Goal: Task Accomplishment & Management: Manage account settings

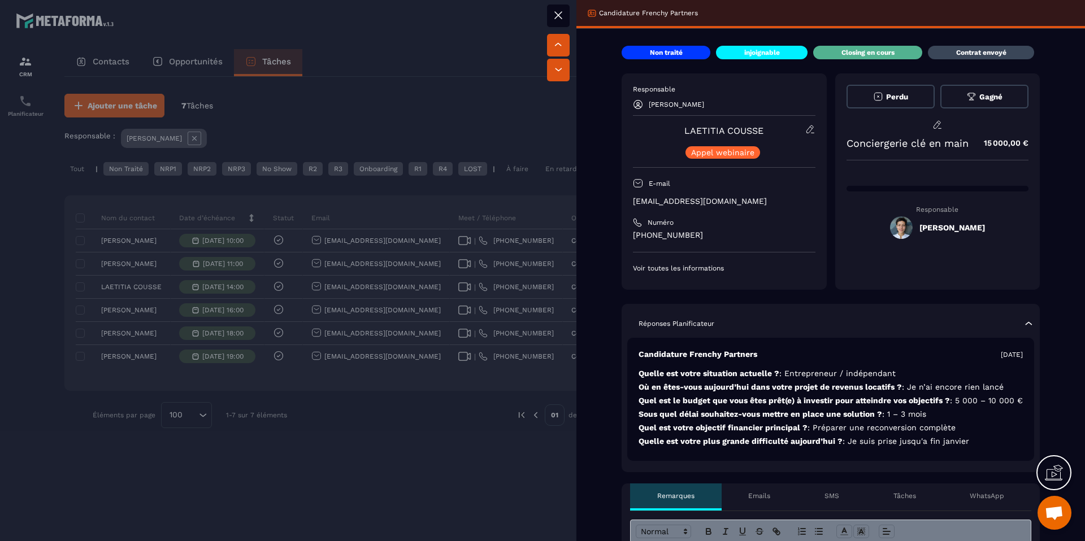
scroll to position [196, 0]
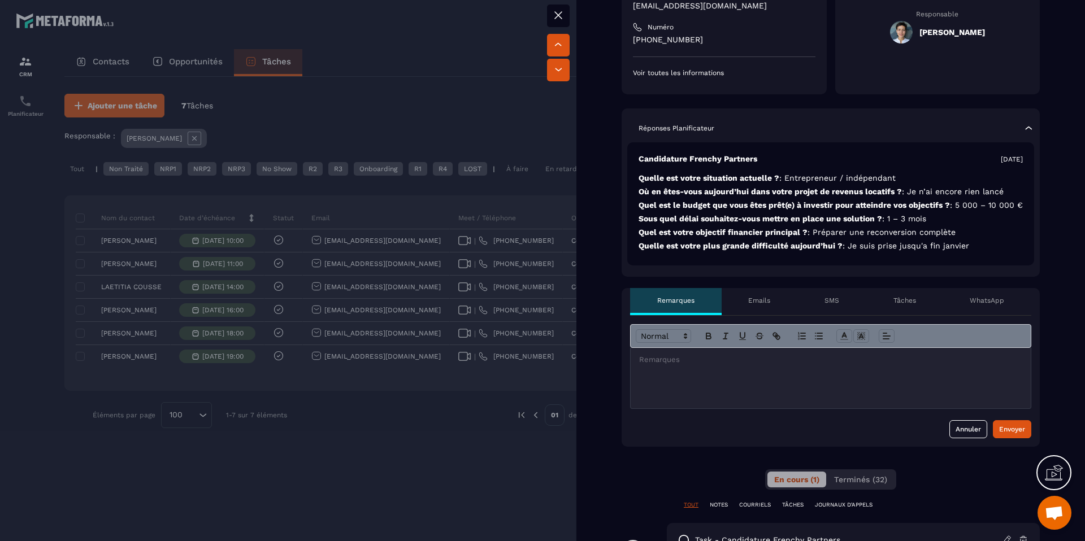
drag, startPoint x: 719, startPoint y: 379, endPoint x: 742, endPoint y: 381, distance: 22.7
click at [720, 379] on div at bounding box center [831, 378] width 400 height 60
click at [999, 435] on div "Envoyer" at bounding box center [1012, 429] width 26 height 11
click at [667, 385] on div at bounding box center [831, 378] width 400 height 60
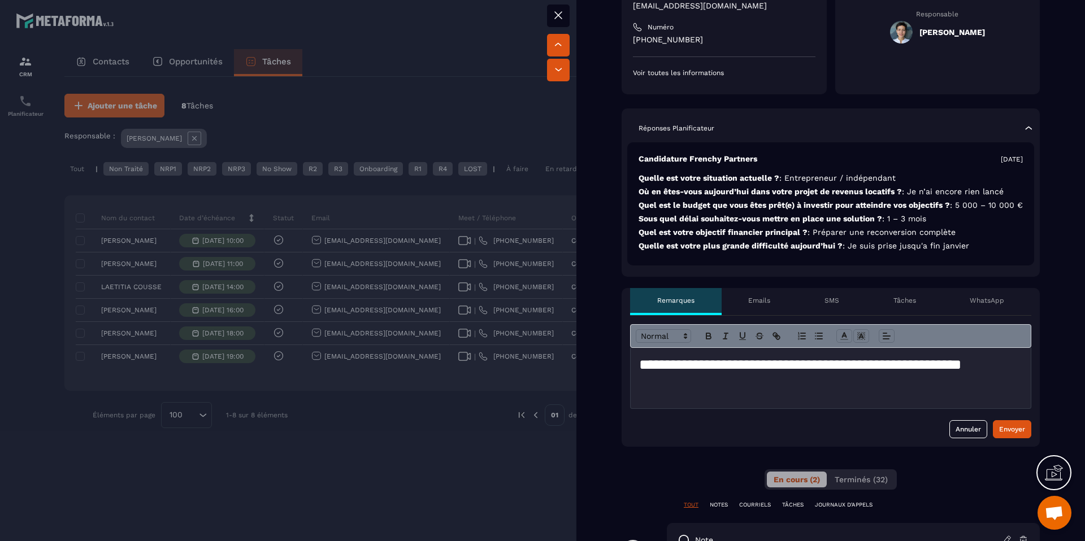
scroll to position [437, 0]
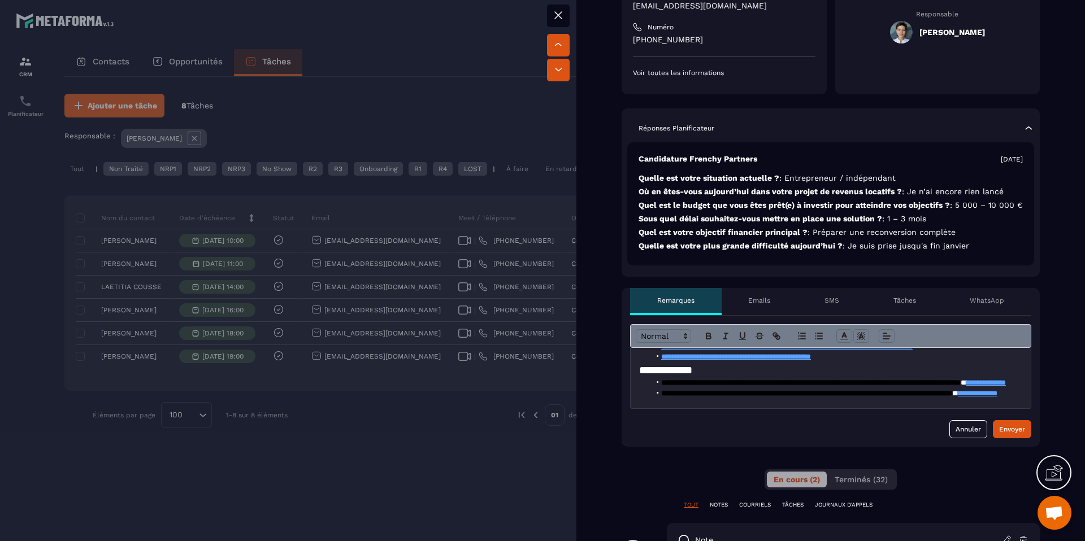
click at [1015, 424] on form "**********" at bounding box center [830, 381] width 401 height 114
click at [1015, 427] on form "**********" at bounding box center [830, 381] width 401 height 114
click at [1015, 435] on div "Envoyer" at bounding box center [1012, 429] width 26 height 11
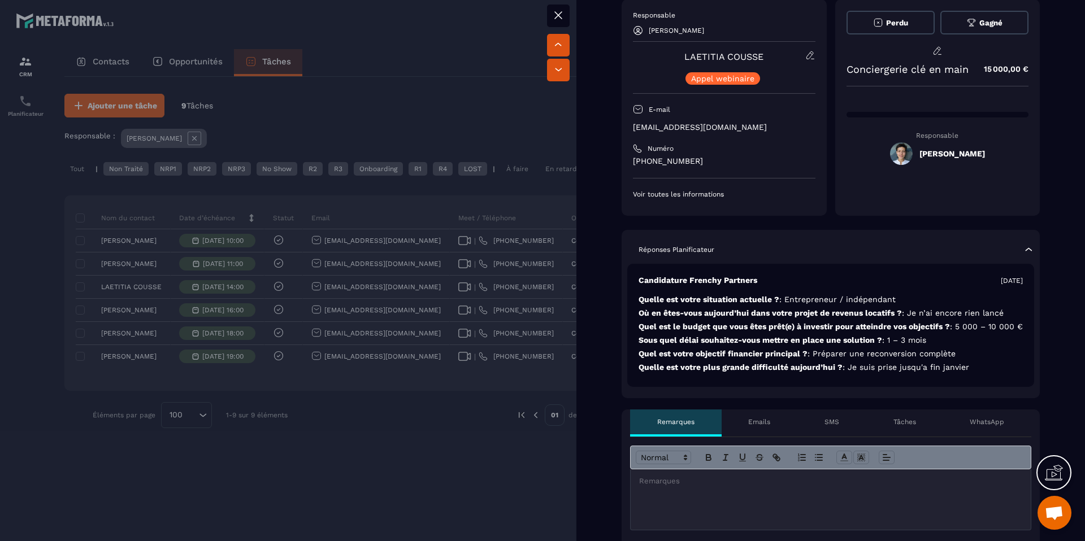
scroll to position [14, 0]
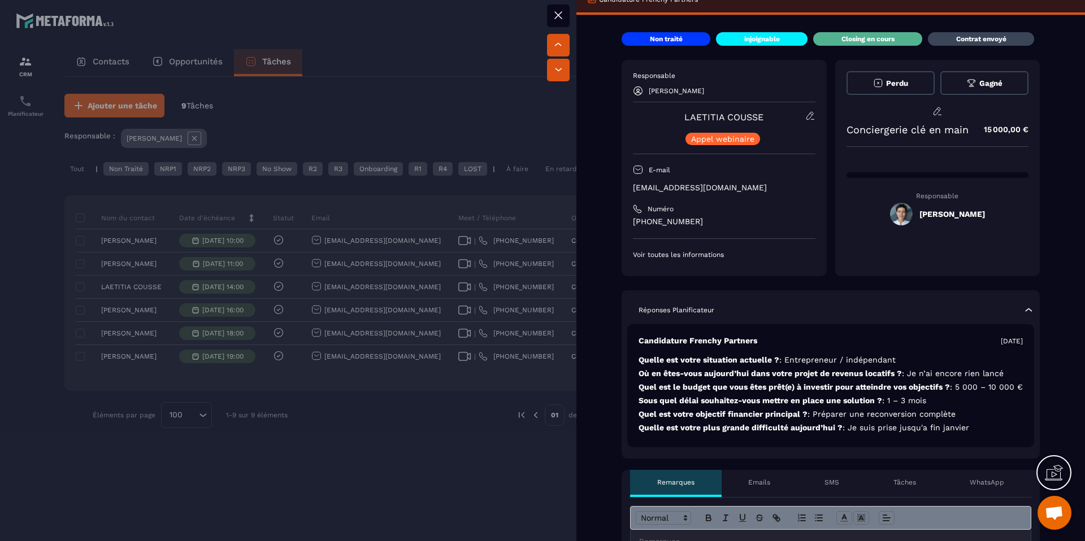
click at [748, 189] on p "[EMAIL_ADDRESS][DOMAIN_NAME]" at bounding box center [724, 188] width 183 height 11
drag, startPoint x: 736, startPoint y: 188, endPoint x: 629, endPoint y: 180, distance: 107.0
click at [629, 180] on div "Responsable [PERSON_NAME] [PERSON_NAME] Appel webinaire E-mail [EMAIL_ADDRESS][…" at bounding box center [724, 168] width 205 height 216
copy p "[EMAIL_ADDRESS][DOMAIN_NAME]"
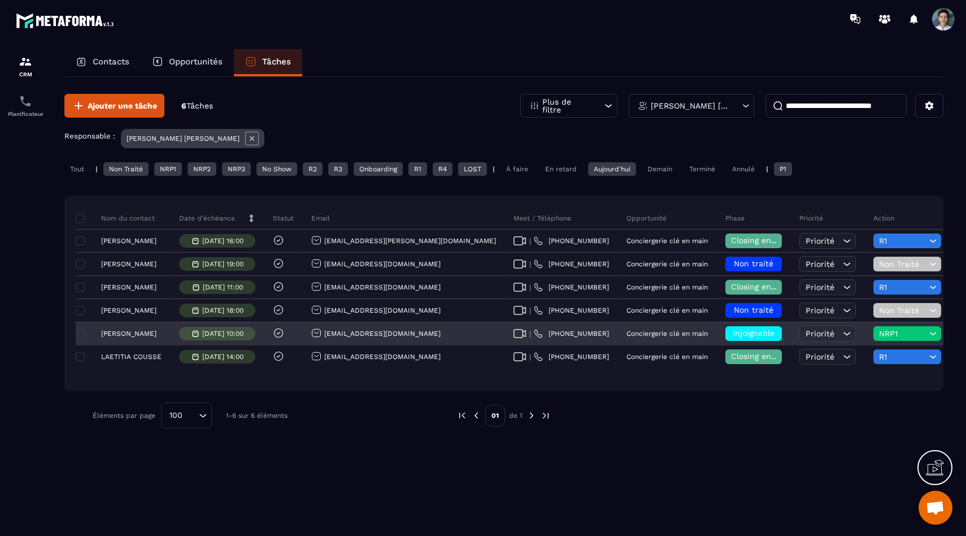
click at [733, 336] on span "injoignable" at bounding box center [754, 332] width 42 height 9
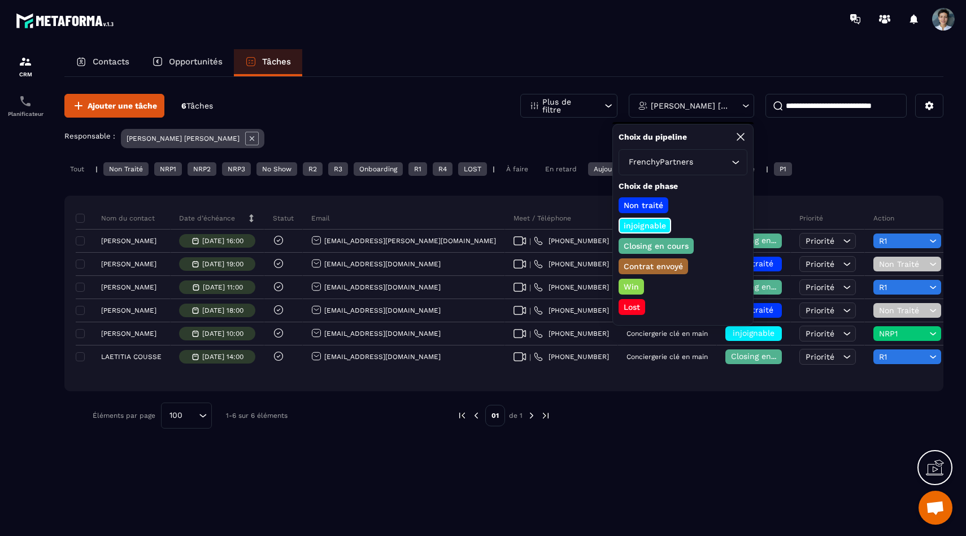
click at [658, 253] on div "Non traité injoignable Closing en cours Contrat envoyé Win Lost" at bounding box center [683, 256] width 129 height 118
click at [673, 247] on p "Closing en cours" at bounding box center [656, 245] width 68 height 11
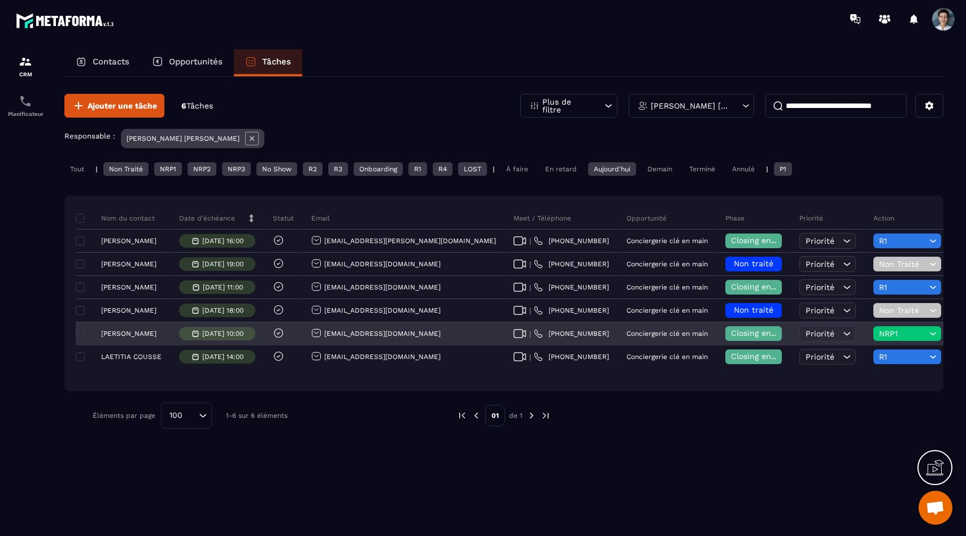
click at [874, 338] on div "NRP1" at bounding box center [908, 333] width 68 height 15
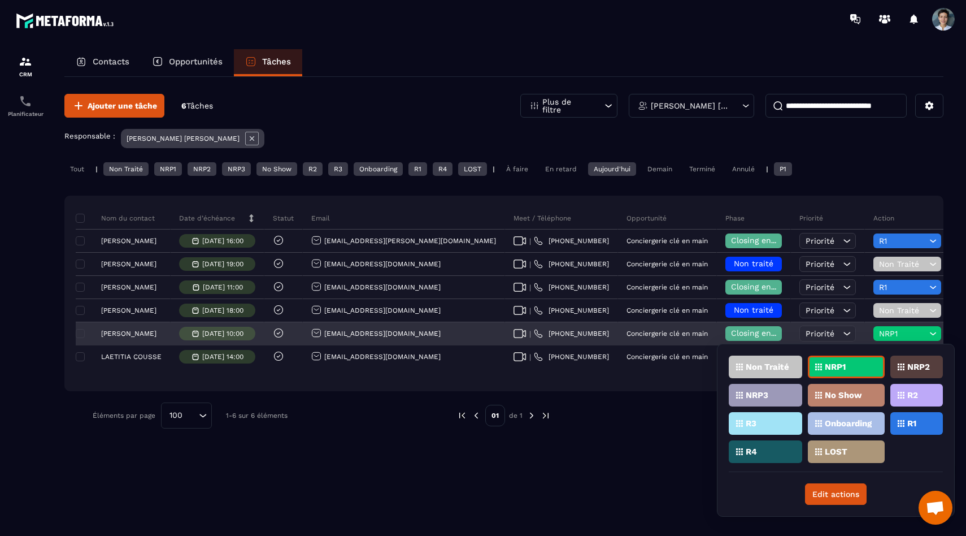
click at [731, 336] on span "Closing en cours" at bounding box center [763, 332] width 64 height 9
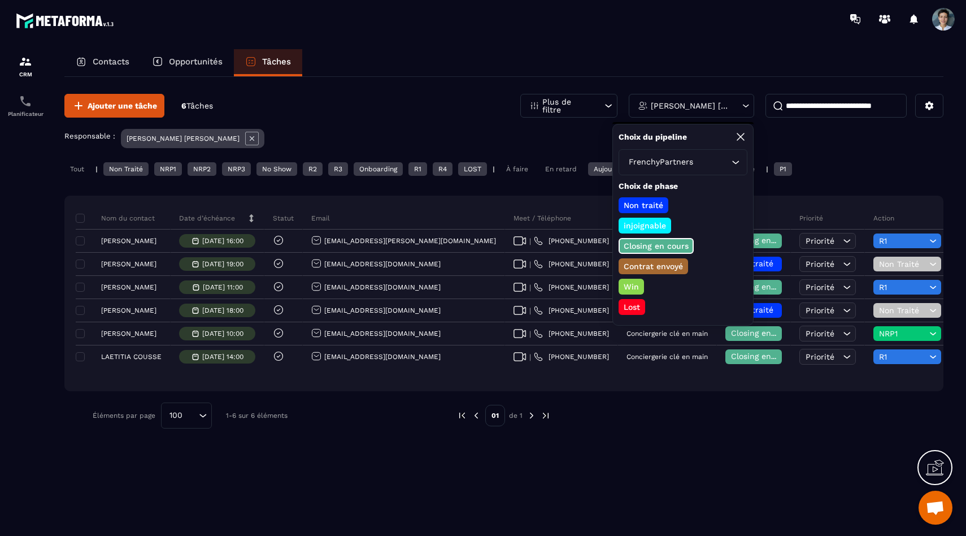
click at [626, 306] on p "Lost" at bounding box center [632, 306] width 20 height 11
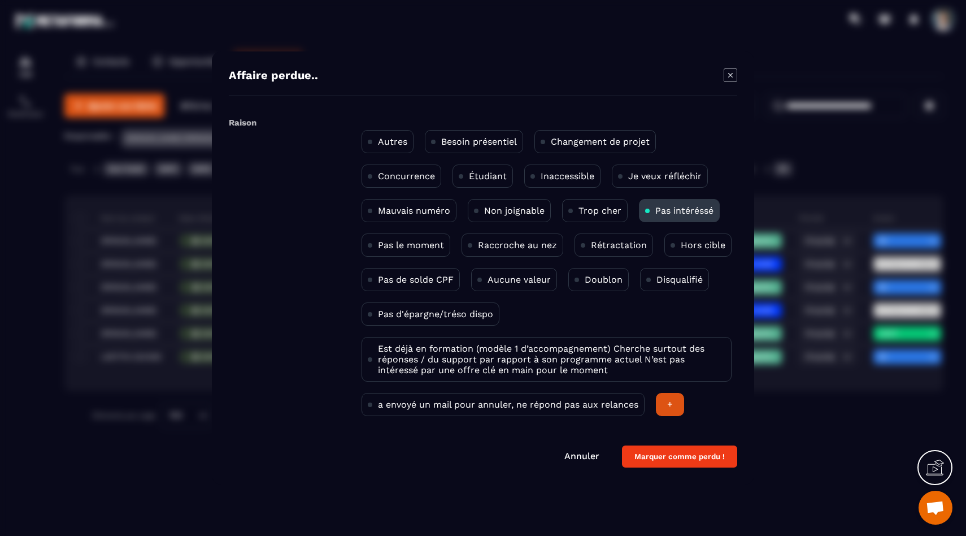
click at [631, 251] on div "Rétractation" at bounding box center [614, 244] width 79 height 23
click at [681, 243] on p "Hors cible" at bounding box center [703, 245] width 45 height 11
click at [671, 454] on button "Marquer comme perdu !" at bounding box center [679, 456] width 115 height 22
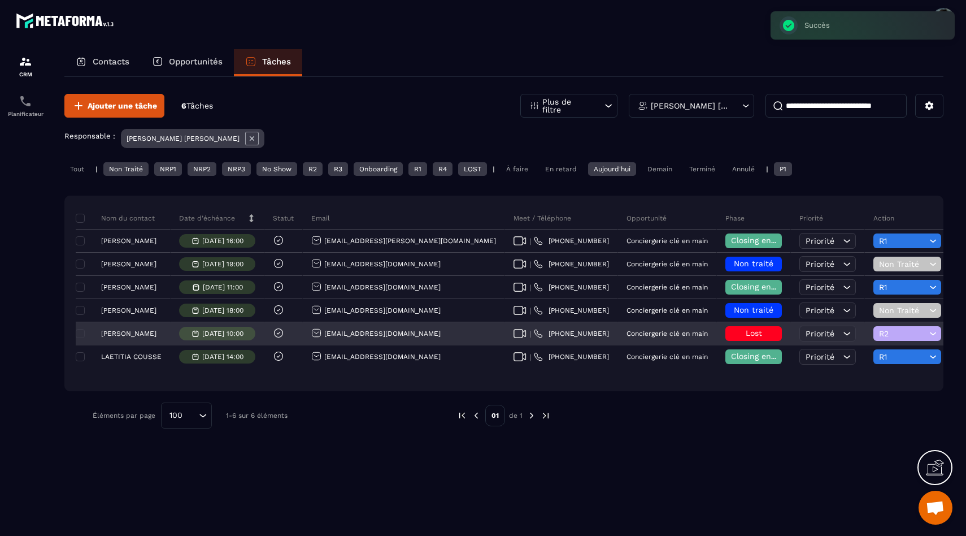
click at [879, 329] on span "R2" at bounding box center [902, 333] width 47 height 9
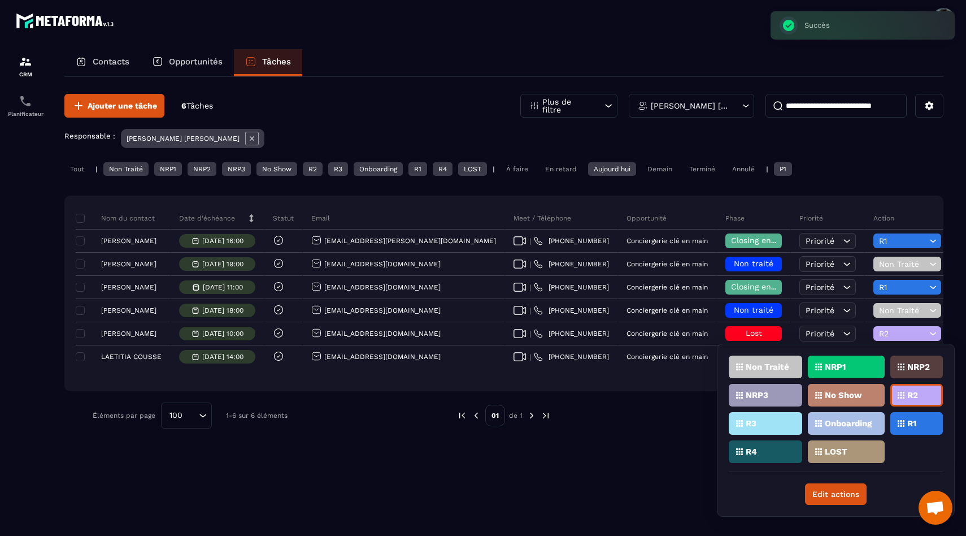
click at [916, 422] on p "R1" at bounding box center [911, 423] width 9 height 8
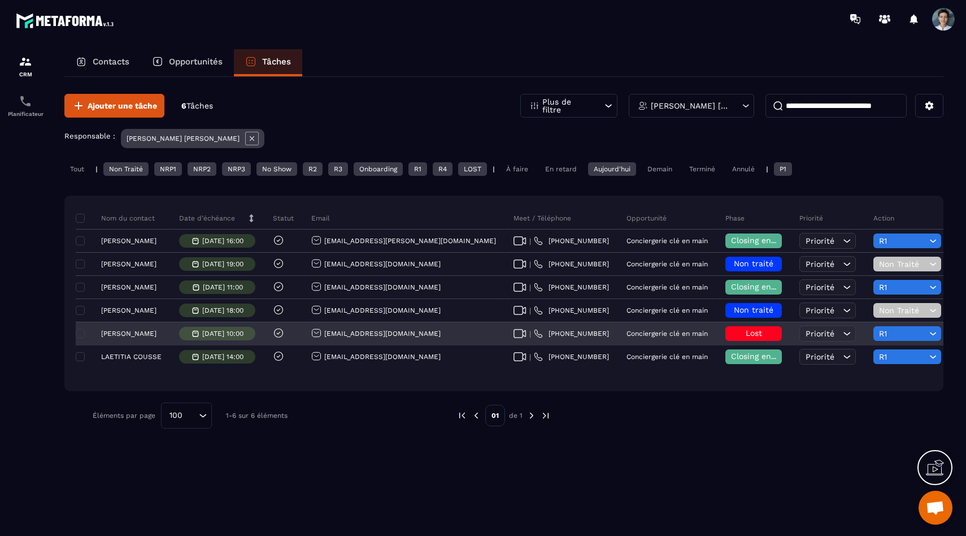
click at [879, 329] on span "R1" at bounding box center [902, 333] width 47 height 9
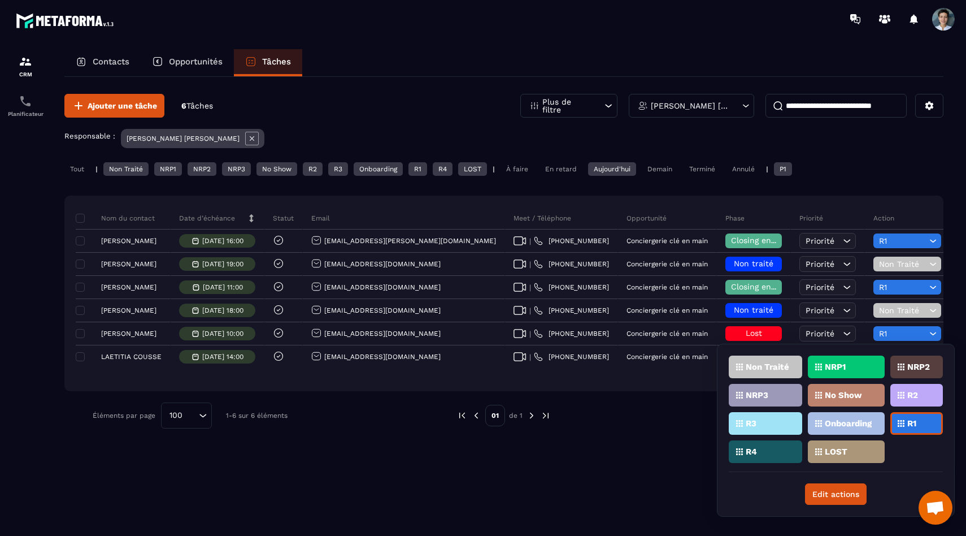
click at [927, 402] on div "R2" at bounding box center [917, 395] width 53 height 23
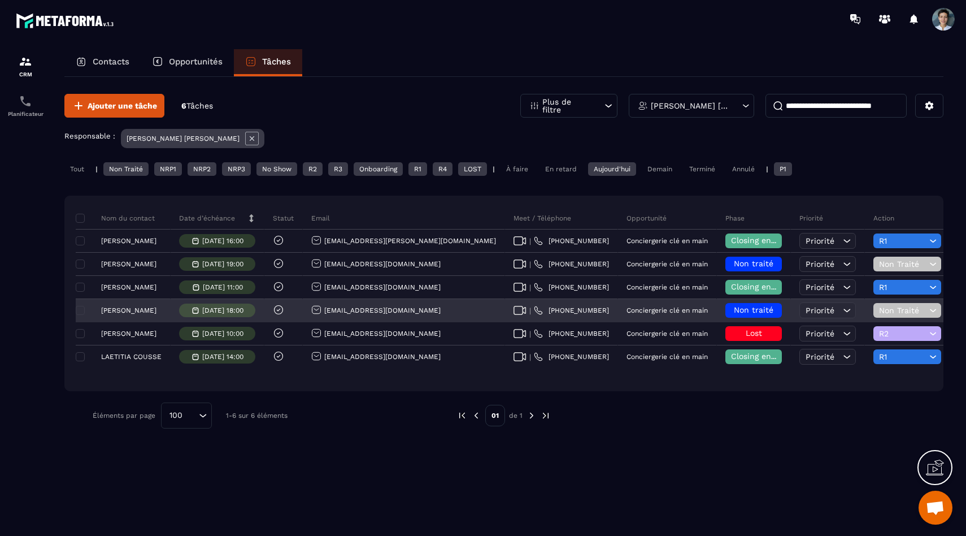
click at [734, 311] on span "Non traité" at bounding box center [754, 309] width 40 height 9
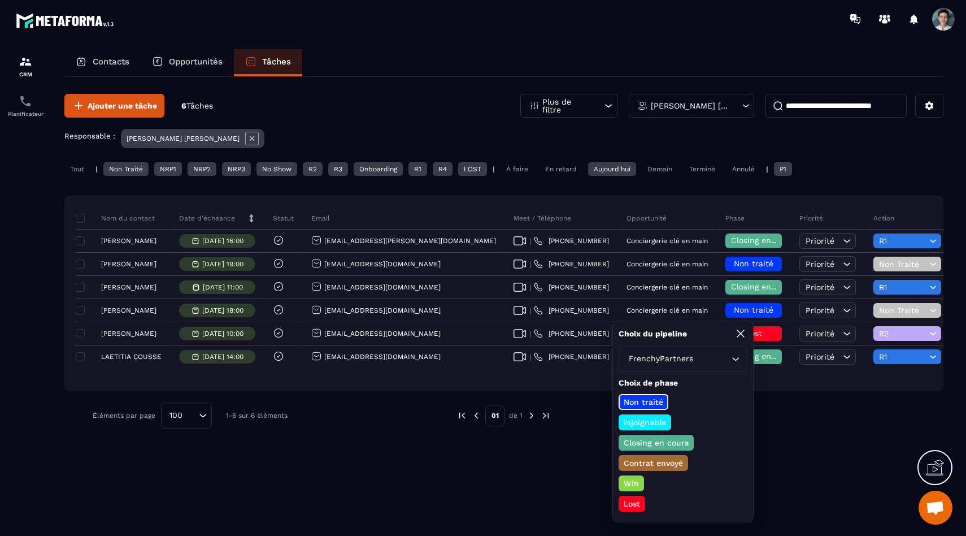
click at [663, 443] on p "Closing en cours" at bounding box center [656, 442] width 68 height 11
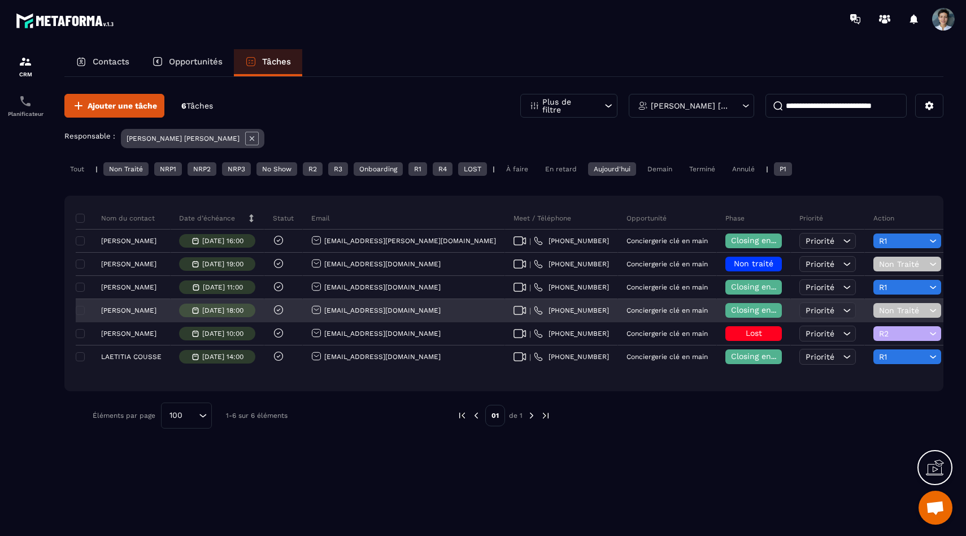
click at [879, 314] on span "Non Traité" at bounding box center [902, 310] width 47 height 9
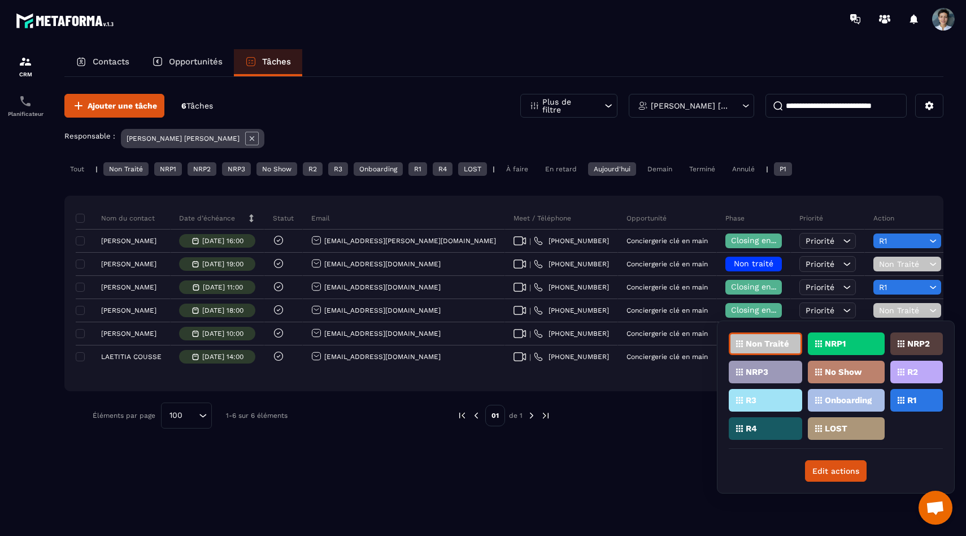
click at [920, 371] on div "R2" at bounding box center [917, 371] width 53 height 23
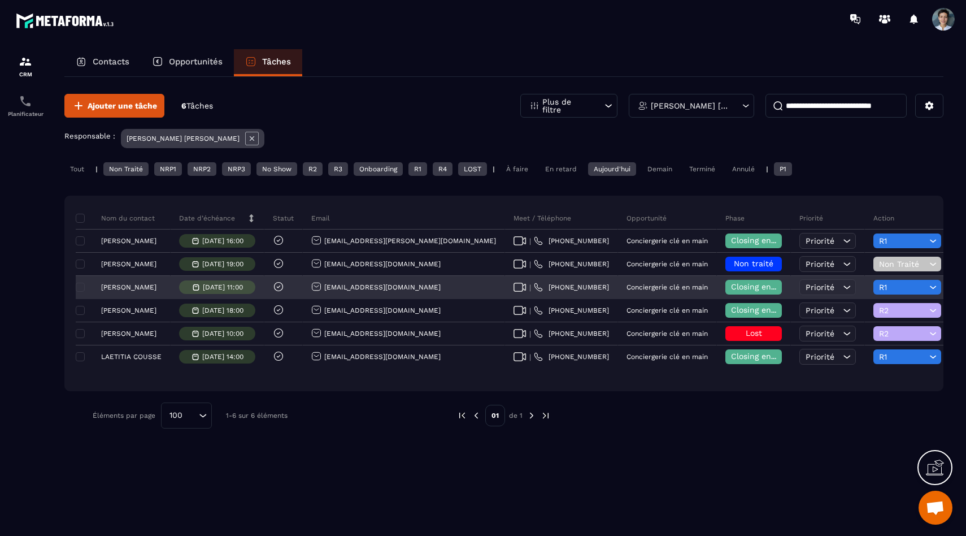
click at [879, 288] on span "R1" at bounding box center [902, 287] width 47 height 9
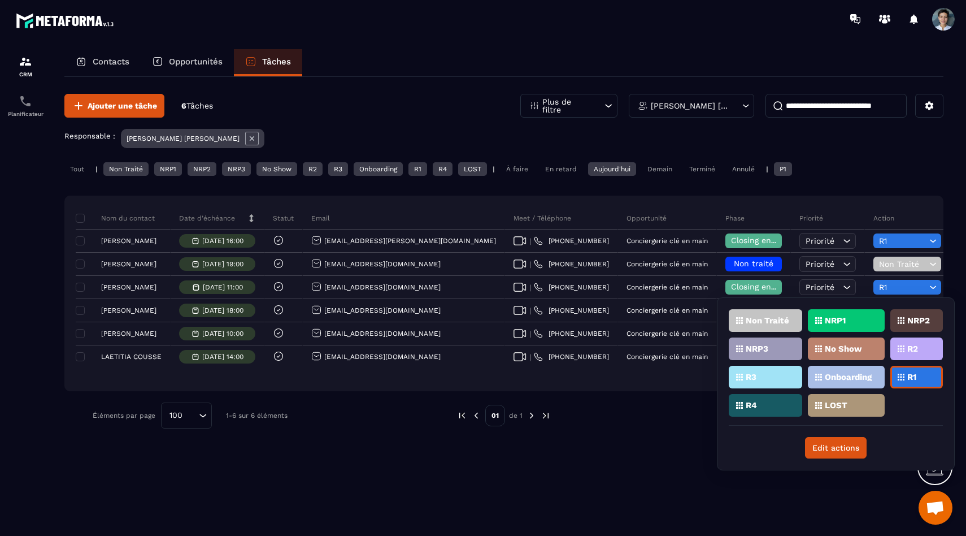
click at [916, 351] on p "R2" at bounding box center [912, 349] width 11 height 8
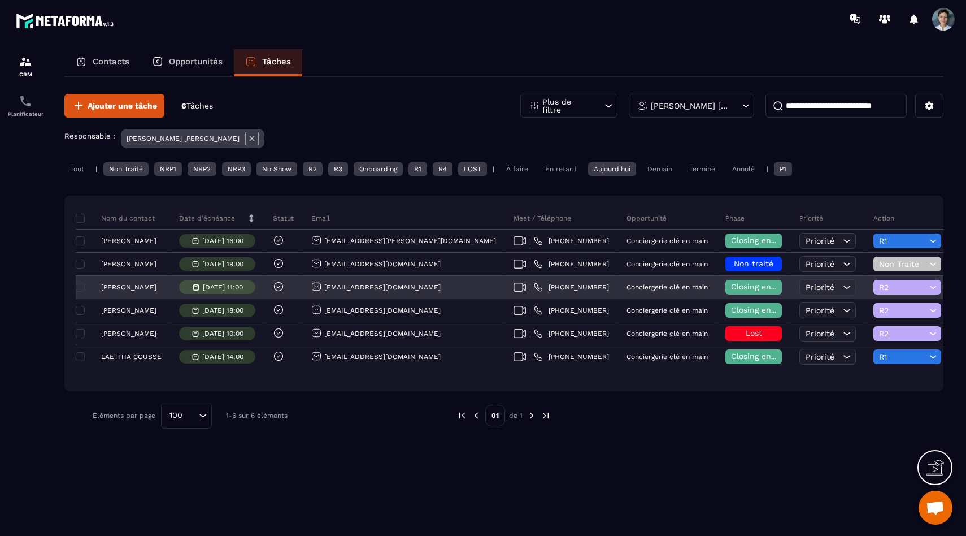
click at [118, 283] on div "[PERSON_NAME]" at bounding box center [123, 287] width 95 height 23
click at [138, 292] on div "[PERSON_NAME]" at bounding box center [123, 287] width 95 height 23
click at [151, 287] on p "[PERSON_NAME]" at bounding box center [128, 287] width 55 height 8
